Goal: Navigation & Orientation: Find specific page/section

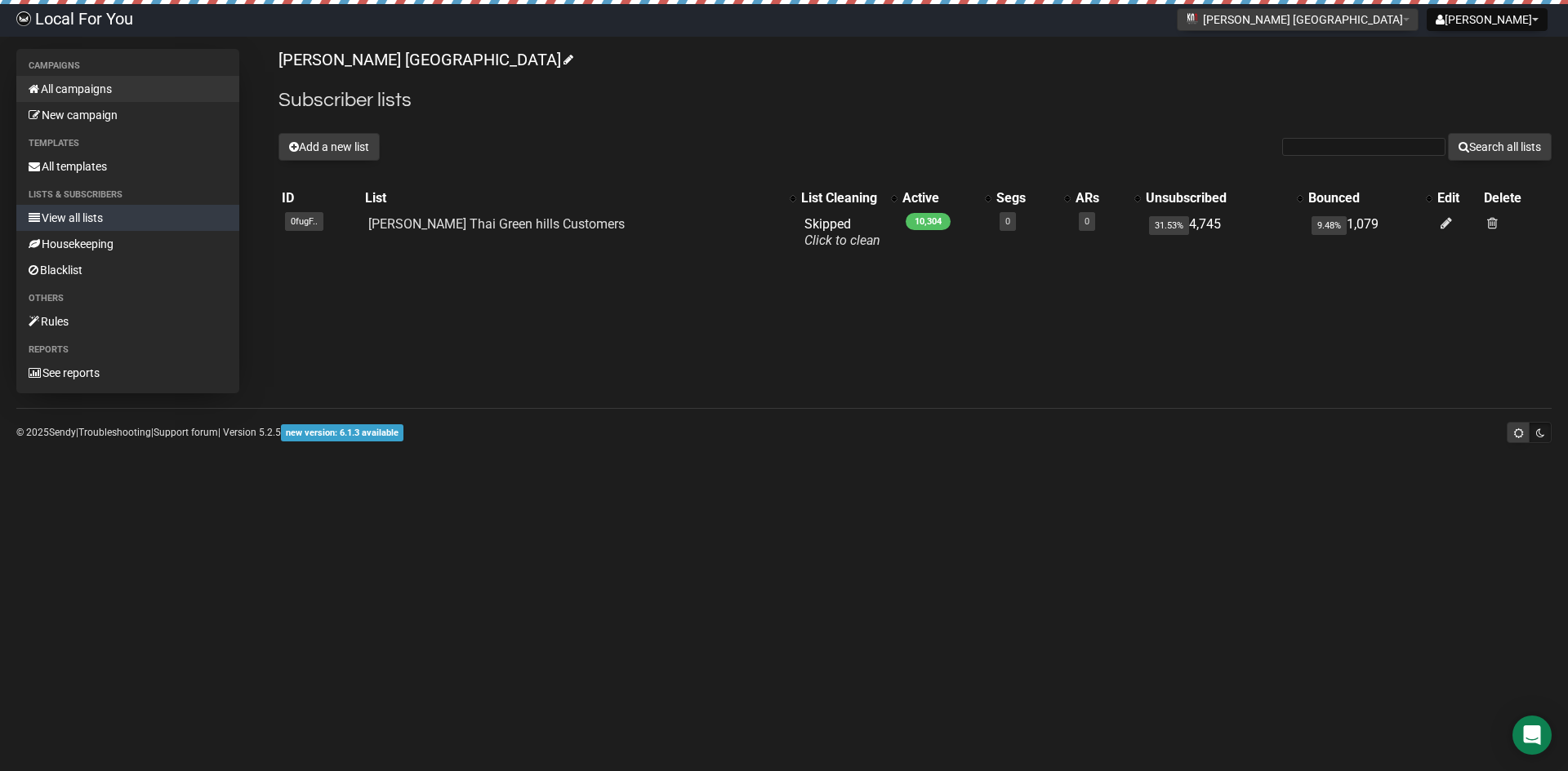
click at [60, 85] on link "All campaigns" at bounding box center [127, 89] width 223 height 26
click at [74, 19] on link "Local For You" at bounding box center [74, 20] width 149 height 33
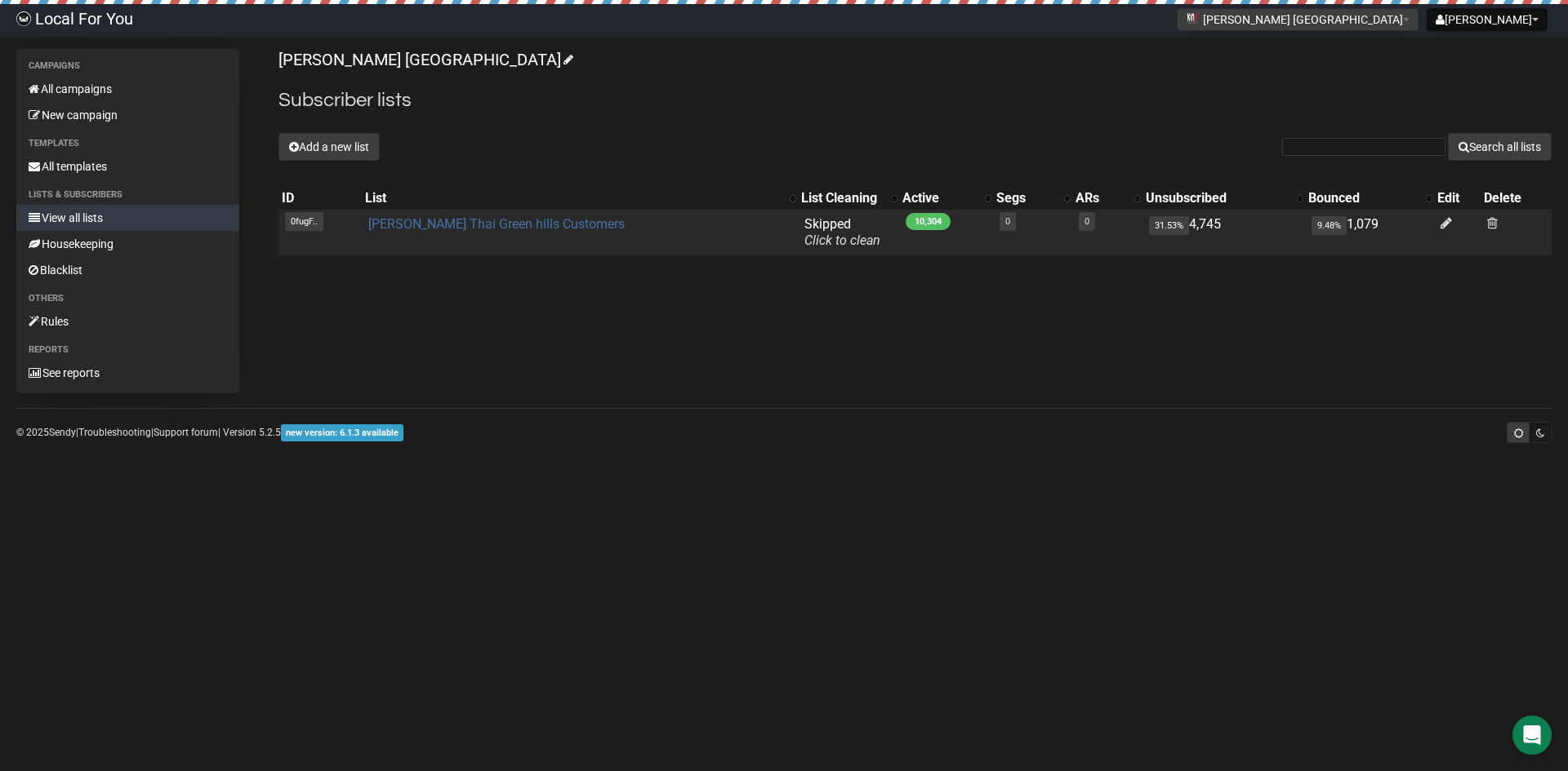
click at [493, 221] on link "[PERSON_NAME] Thai Green hills Customers" at bounding box center [497, 224] width 257 height 15
